Goal: Transaction & Acquisition: Subscribe to service/newsletter

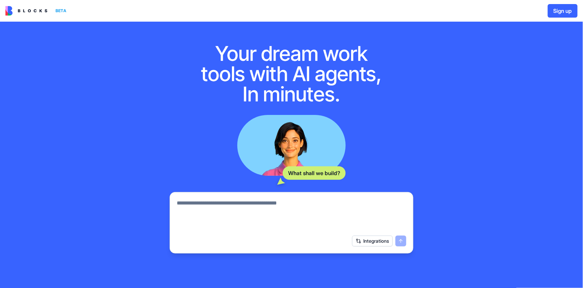
click at [397, 242] on div "Integrations" at bounding box center [379, 241] width 54 height 11
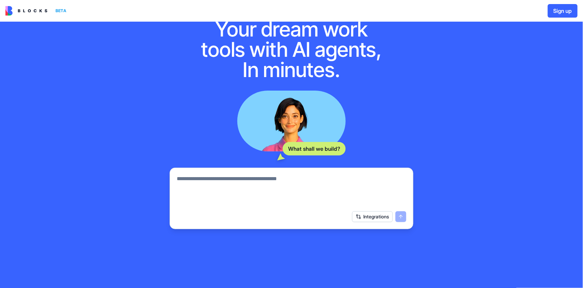
scroll to position [48, 0]
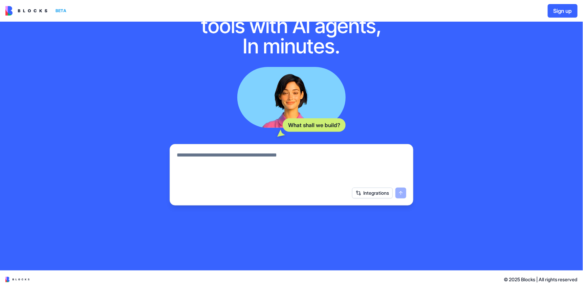
click at [378, 192] on button "Integrations" at bounding box center [372, 193] width 41 height 11
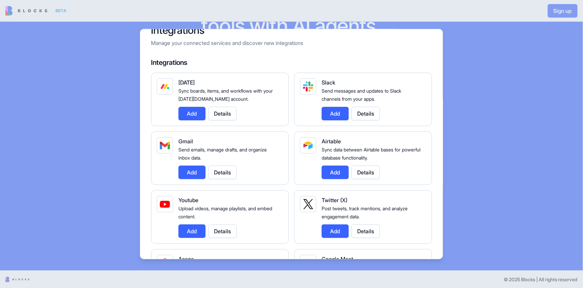
scroll to position [0, 0]
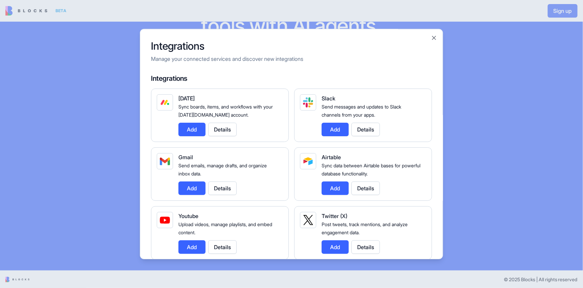
click at [233, 187] on button "Details" at bounding box center [222, 189] width 28 height 14
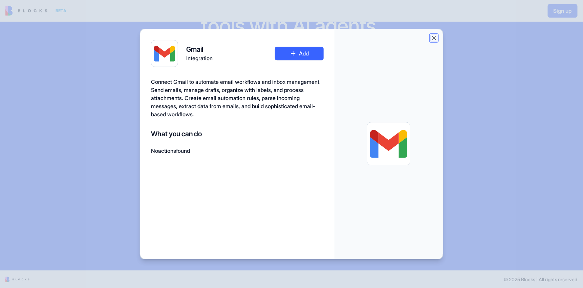
click at [434, 37] on button "Close" at bounding box center [433, 38] width 7 height 7
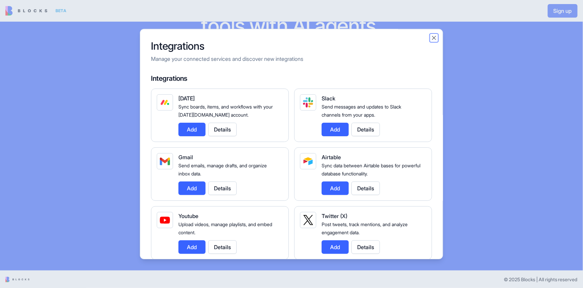
click at [434, 36] on button "Close" at bounding box center [433, 38] width 7 height 7
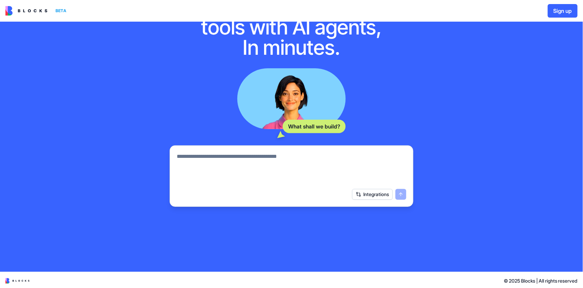
scroll to position [48, 0]
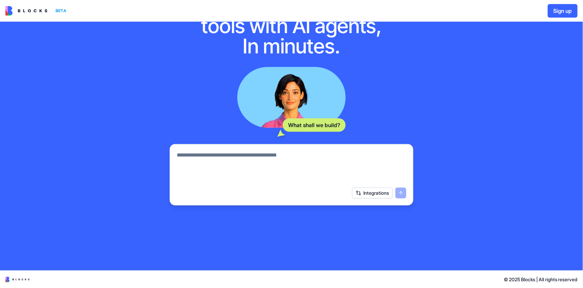
click at [251, 162] on textarea at bounding box center [291, 167] width 229 height 32
type textarea "*"
type textarea "**********"
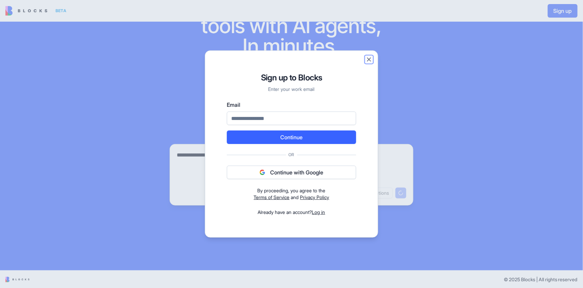
click at [369, 59] on button "Close" at bounding box center [368, 59] width 7 height 7
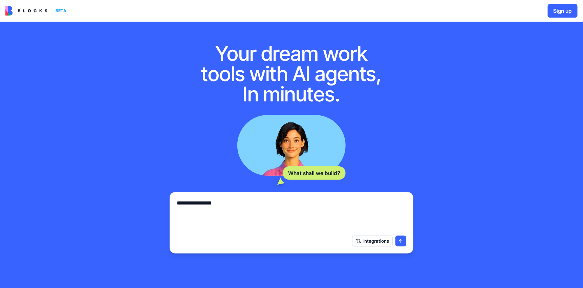
click at [399, 242] on button "submit" at bounding box center [400, 241] width 11 height 11
